Goal: Task Accomplishment & Management: Manage account settings

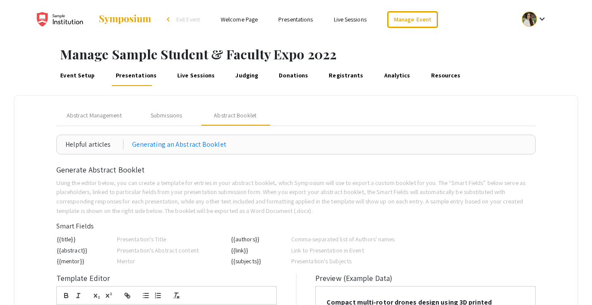
scroll to position [20, 0]
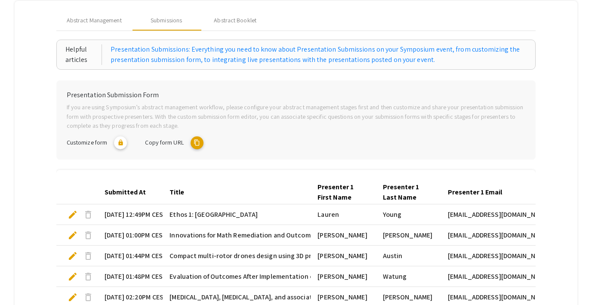
scroll to position [58, 0]
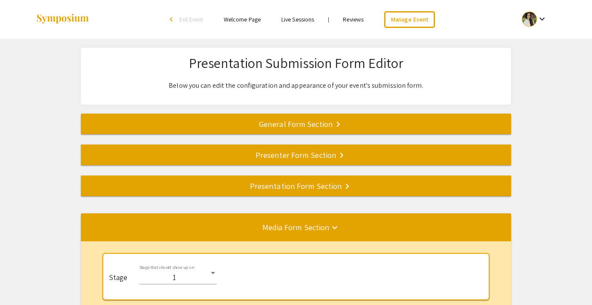
select select "8"
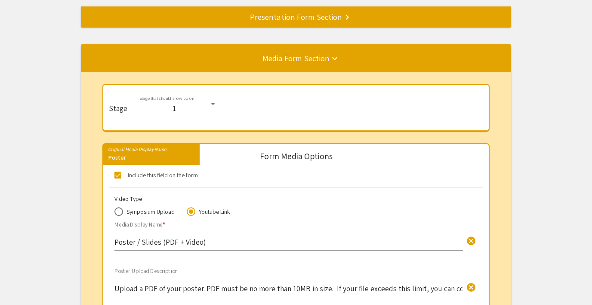
scroll to position [172, 0]
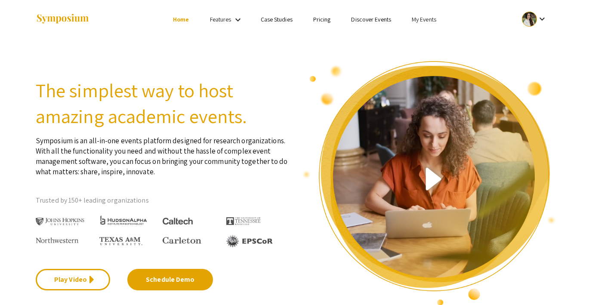
click at [419, 17] on link "My Events" at bounding box center [424, 19] width 25 height 8
click at [429, 40] on button "Events I've organized" at bounding box center [438, 38] width 74 height 21
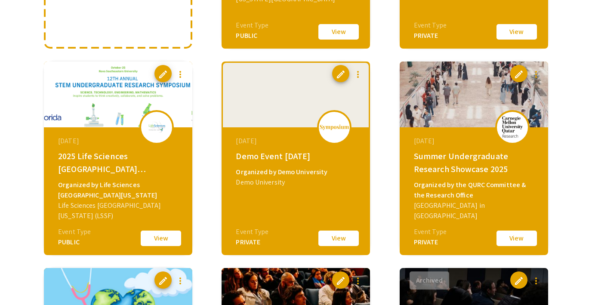
scroll to position [260, 0]
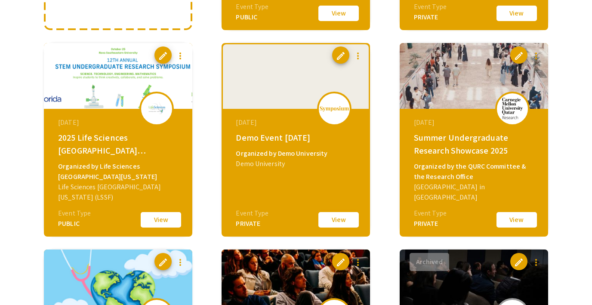
click at [330, 222] on button "View" at bounding box center [338, 220] width 43 height 18
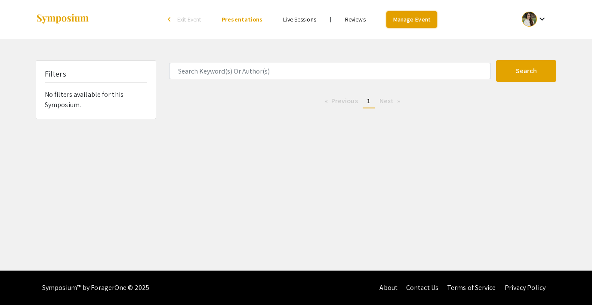
click at [390, 21] on link "Manage Event" at bounding box center [412, 19] width 51 height 17
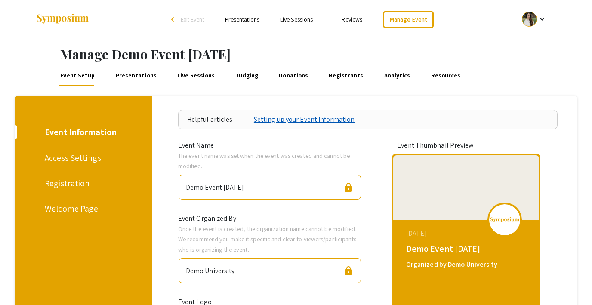
click at [297, 117] on link "Setting up your Event Information" at bounding box center [304, 119] width 101 height 10
